Goal: Transaction & Acquisition: Purchase product/service

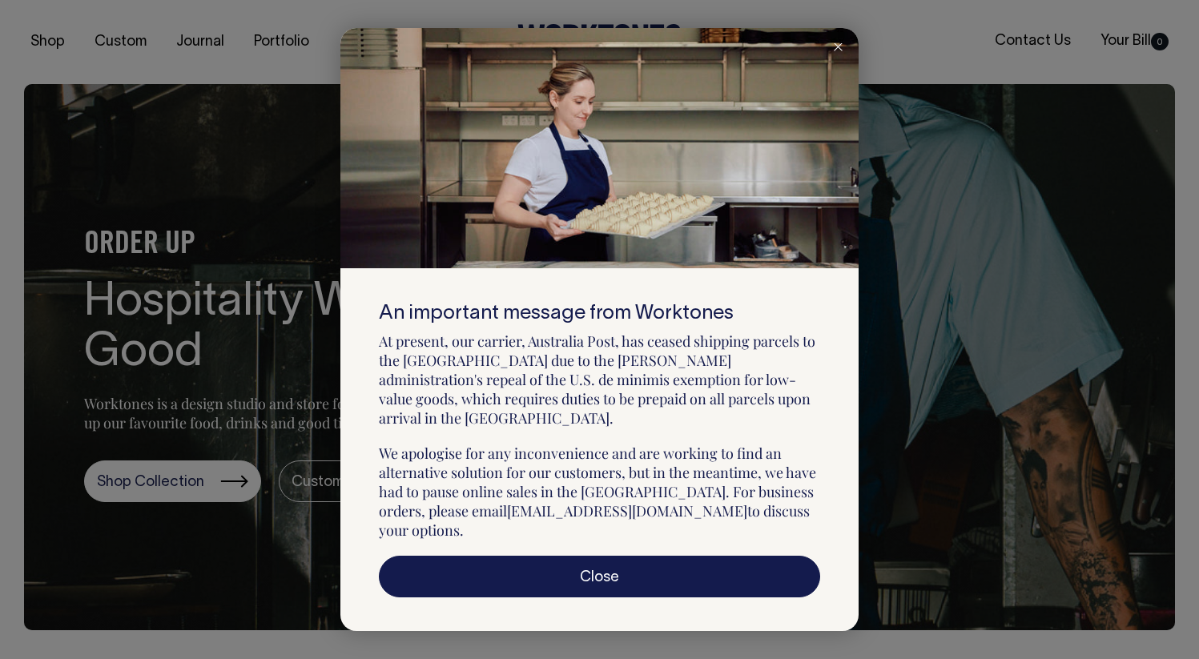
click at [836, 51] on icon at bounding box center [838, 47] width 9 height 8
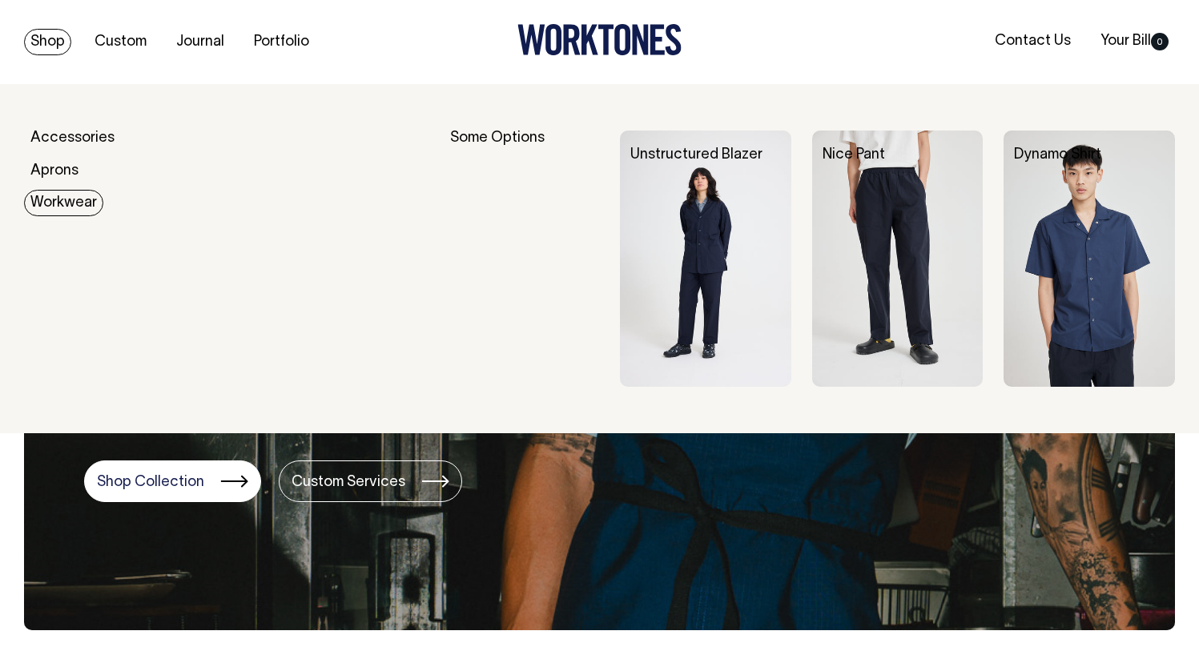
click at [65, 205] on link "Workwear" at bounding box center [63, 203] width 79 height 26
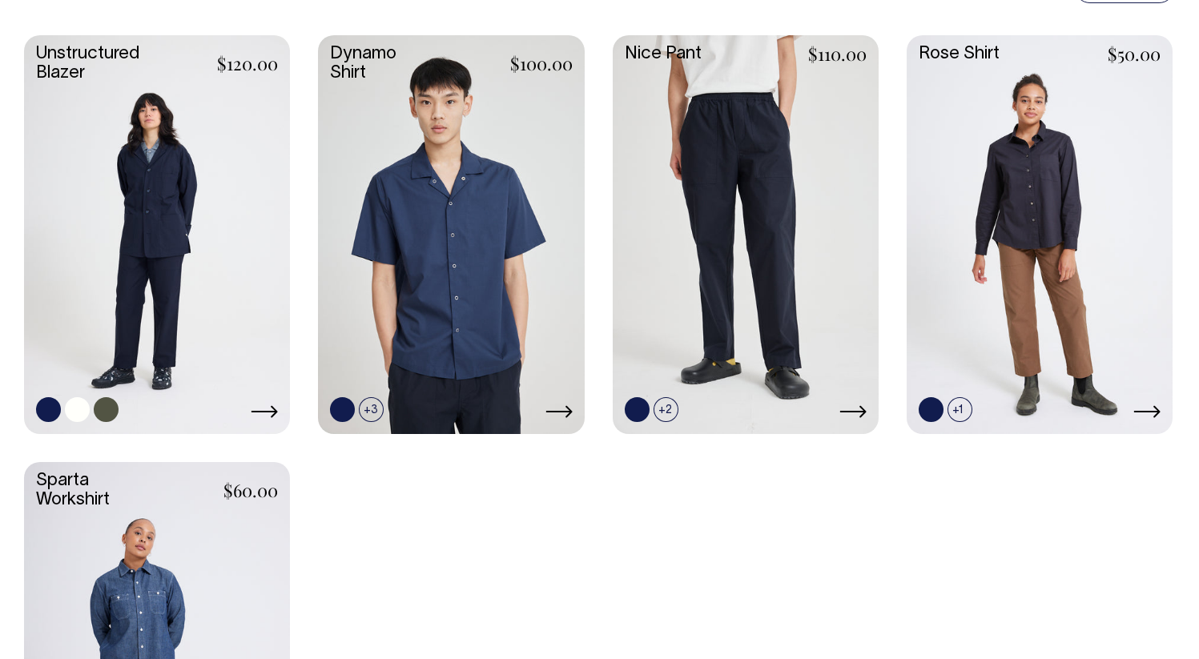
scroll to position [500, 0]
click at [156, 202] on link at bounding box center [157, 234] width 266 height 396
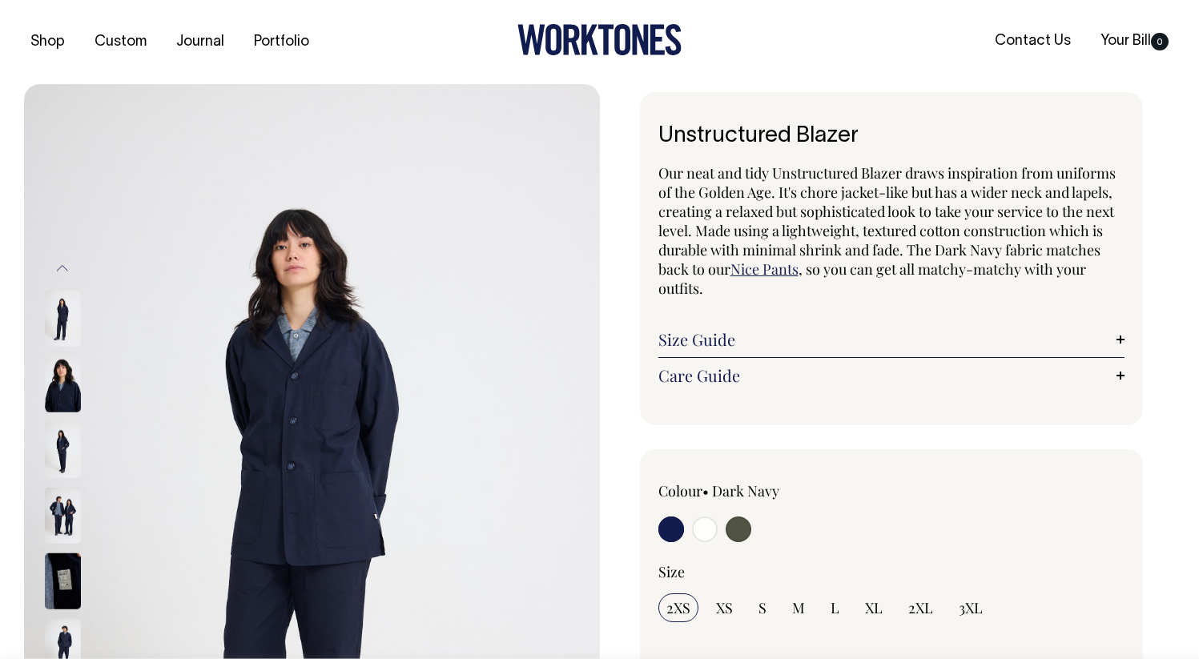
click at [734, 529] on input "radio" at bounding box center [739, 530] width 26 height 26
radio input "true"
select select "Olive"
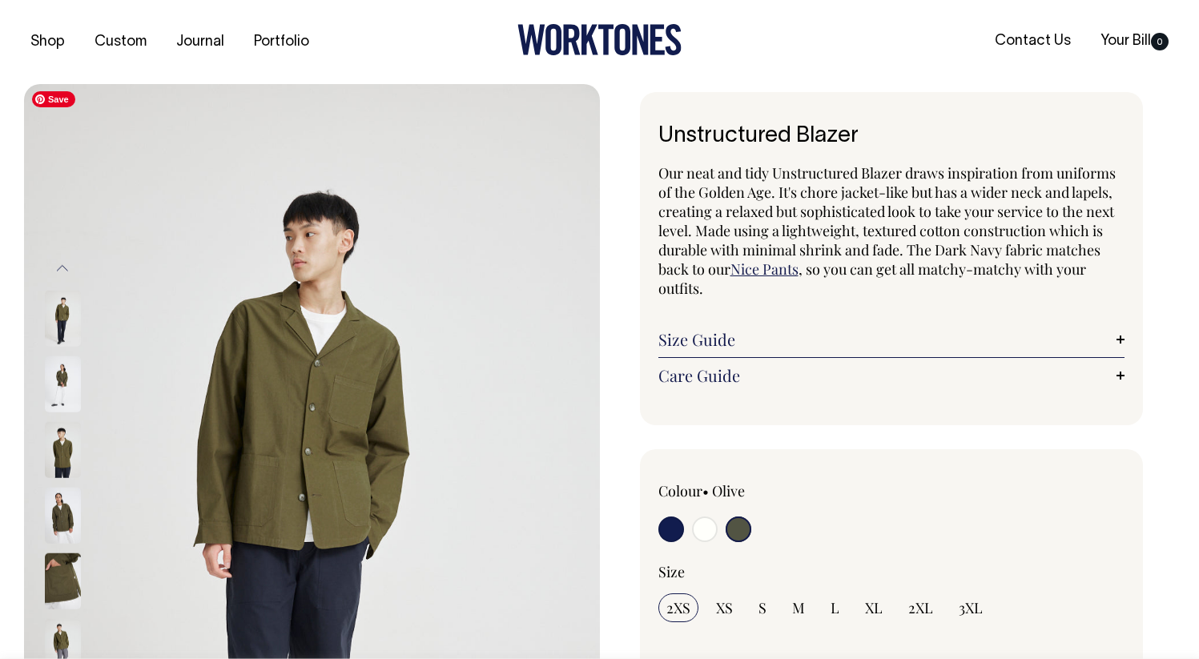
click at [293, 430] on img at bounding box center [312, 516] width 576 height 865
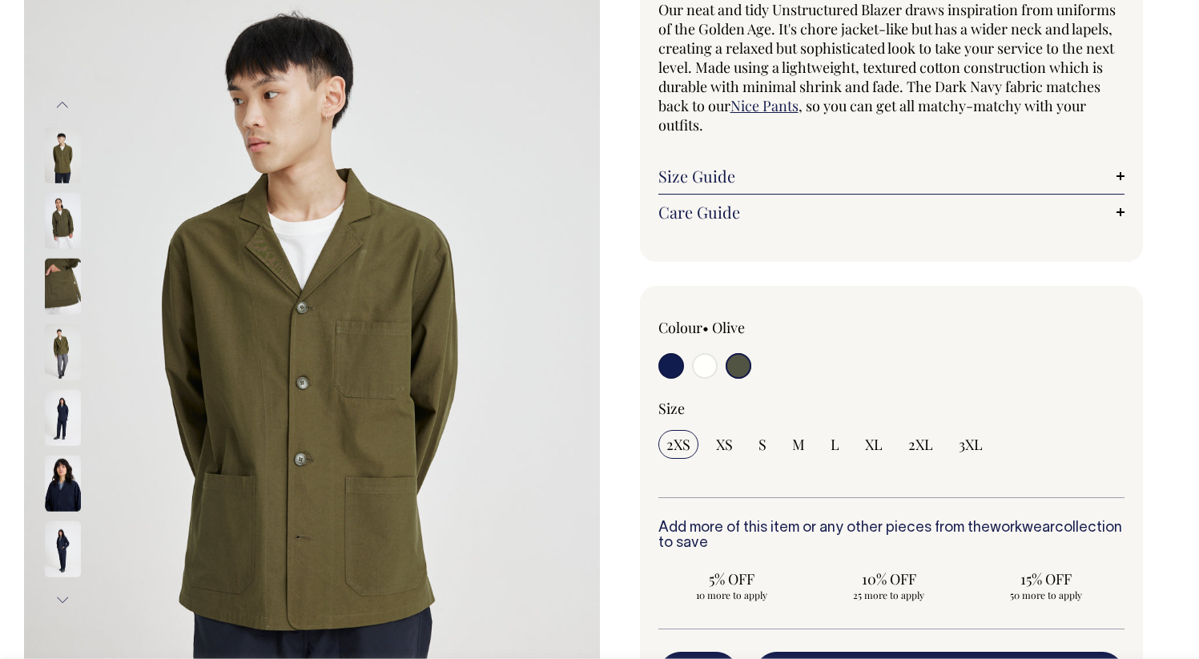
scroll to position [164, 0]
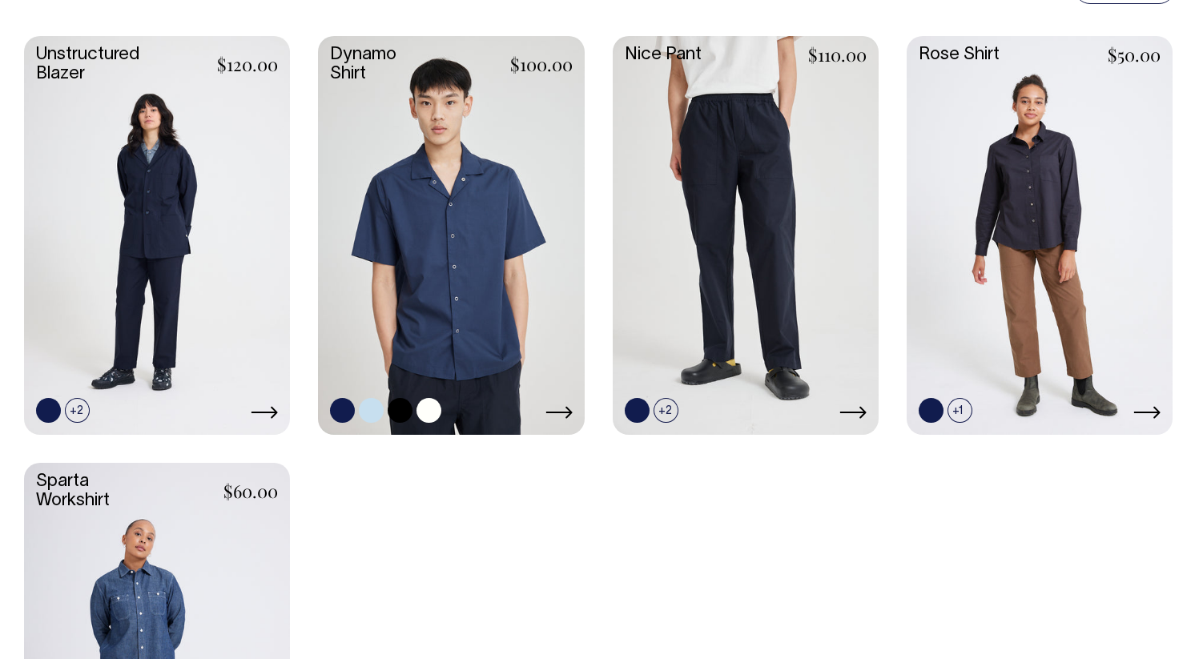
click at [495, 191] on link at bounding box center [451, 234] width 266 height 396
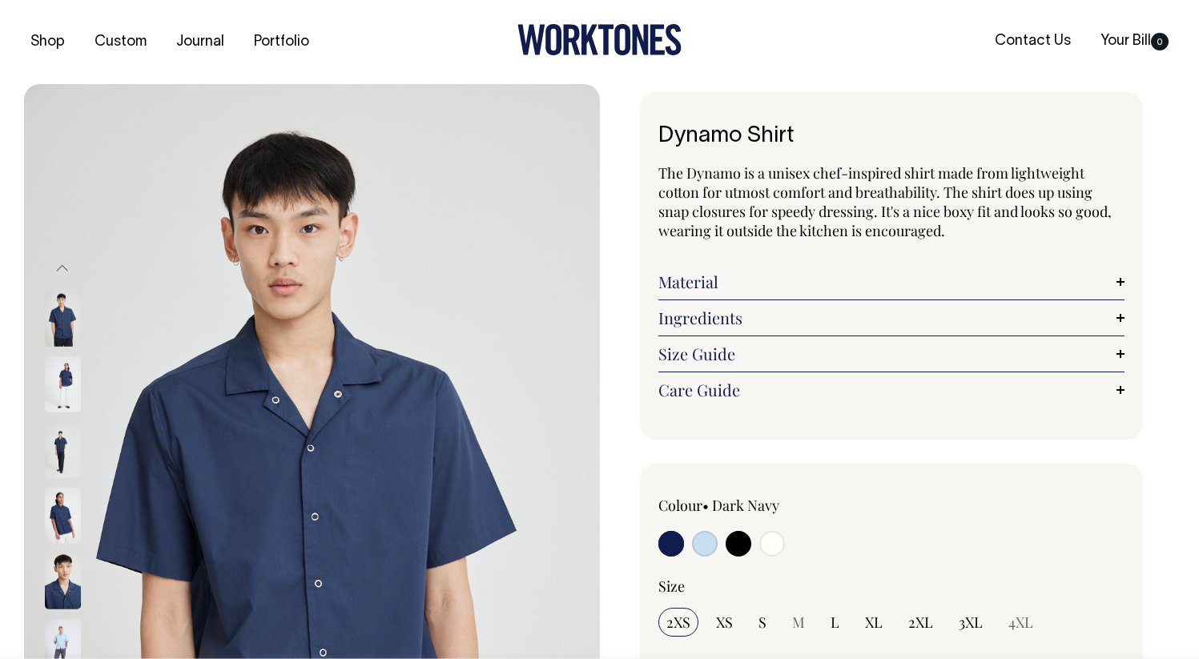
click at [730, 546] on input "radio" at bounding box center [739, 544] width 26 height 26
radio input "true"
select select "Black"
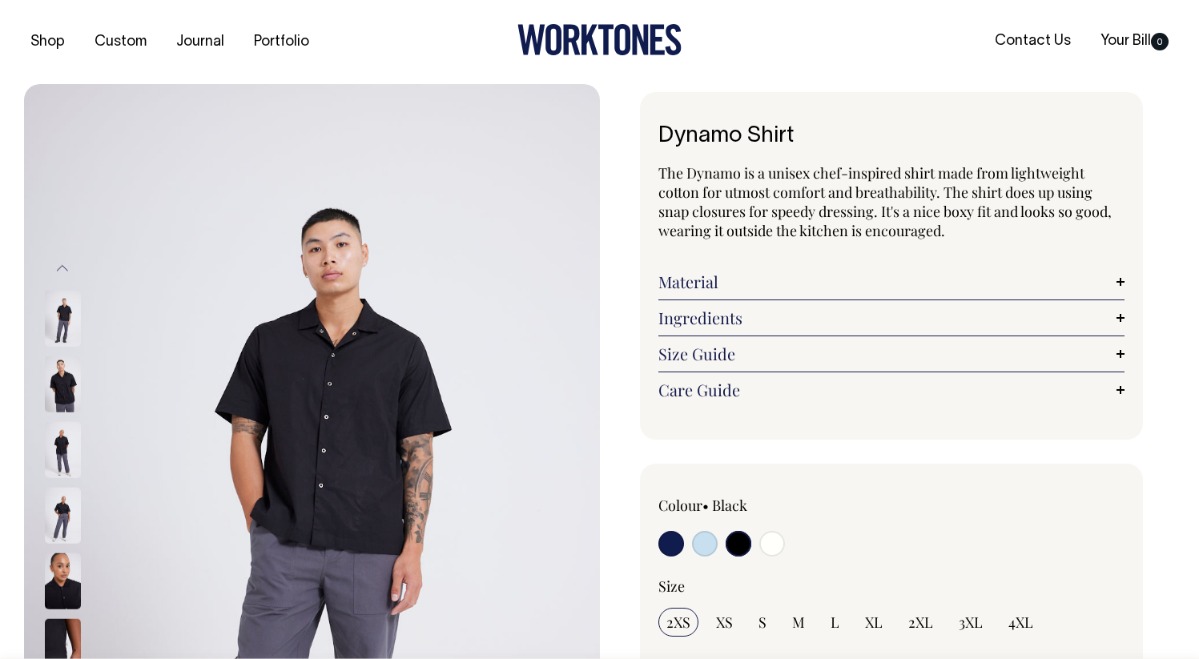
click at [776, 544] on input "radio" at bounding box center [773, 544] width 26 height 26
radio input "true"
select select "Off-White"
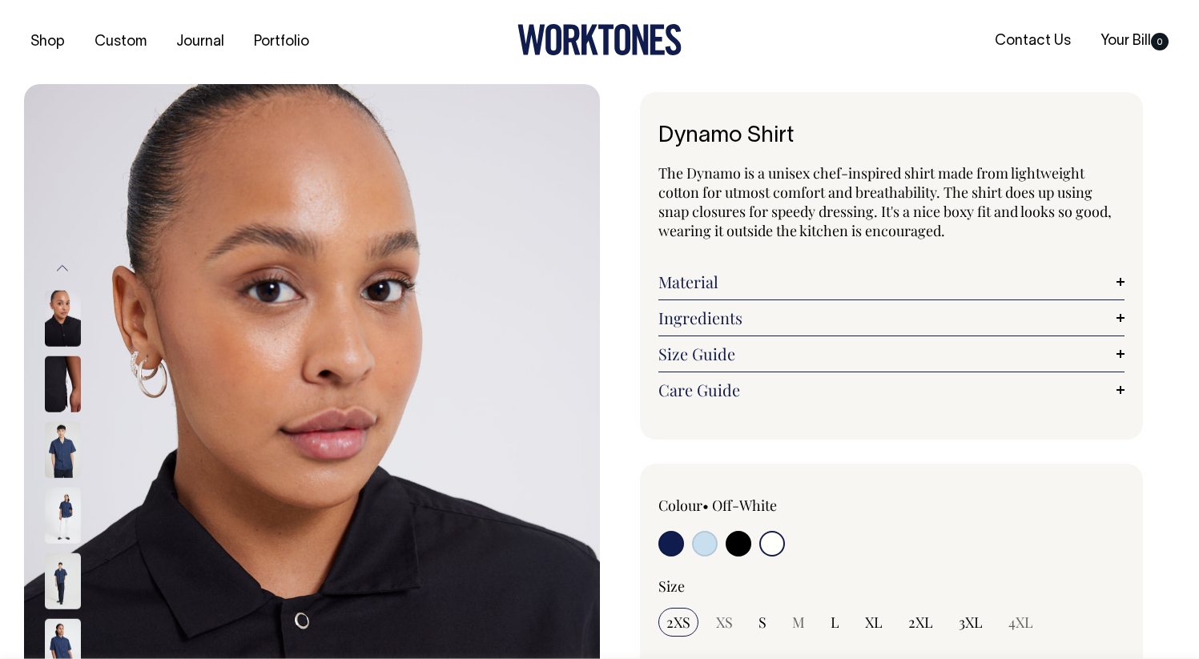
click at [740, 542] on input "radio" at bounding box center [739, 544] width 26 height 26
radio input "true"
select select "Black"
